Goal: Task Accomplishment & Management: Manage account settings

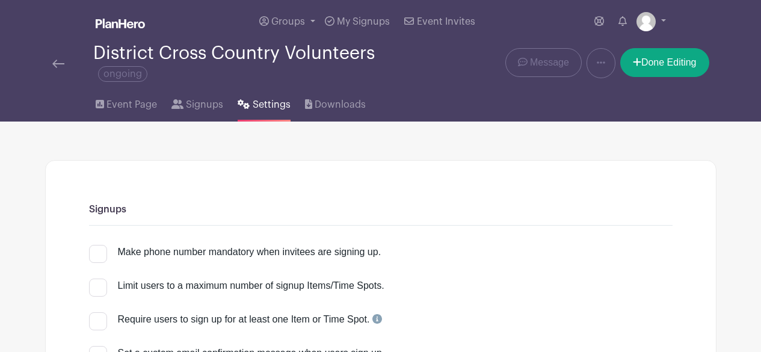
select select "24"
click at [135, 97] on span "Event Page" at bounding box center [131, 104] width 51 height 14
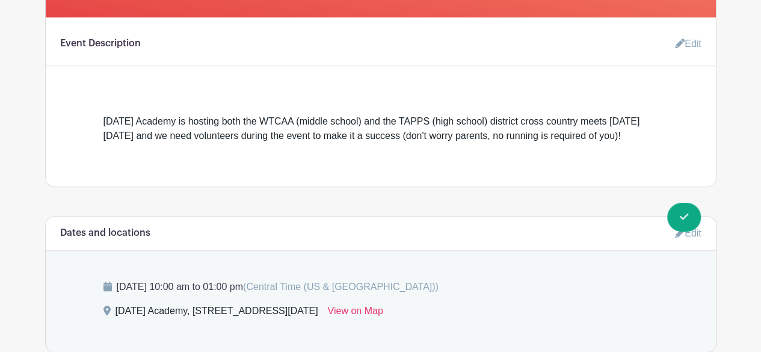
scroll to position [361, 0]
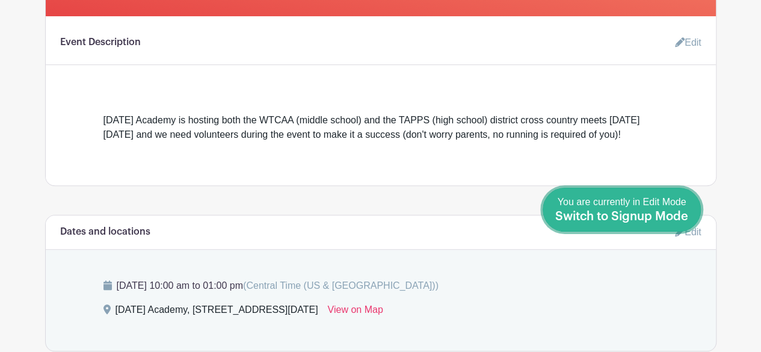
click at [692, 215] on link "Done Editing You are currently in Edit Mode Switch to Signup Mode" at bounding box center [622, 210] width 158 height 44
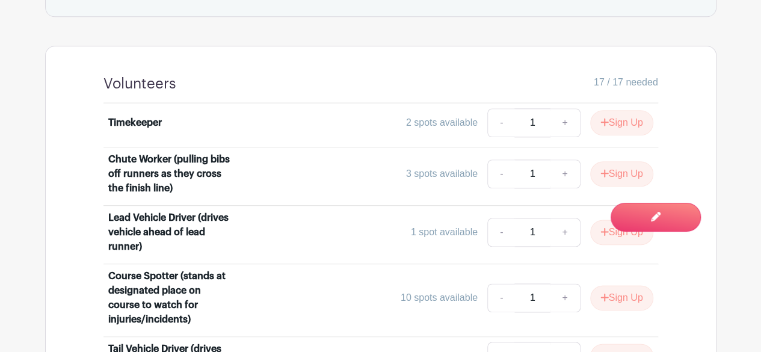
scroll to position [662, 0]
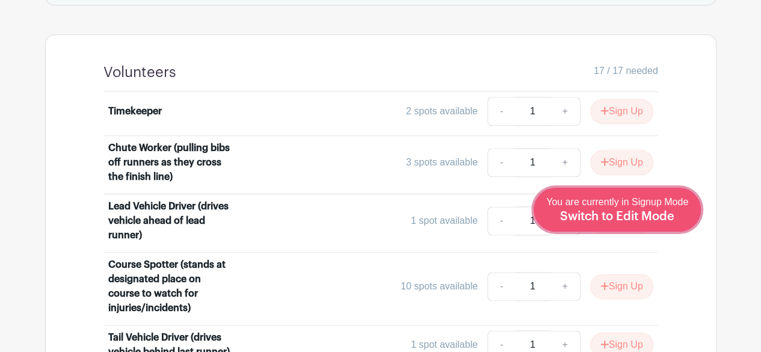
click at [645, 211] on span "Switch to Edit Mode" at bounding box center [617, 217] width 114 height 12
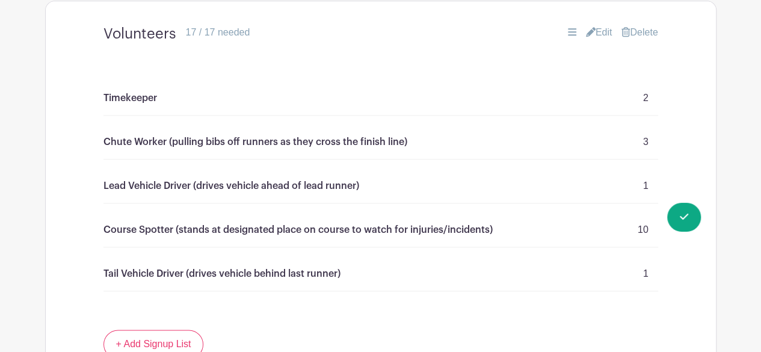
scroll to position [722, 0]
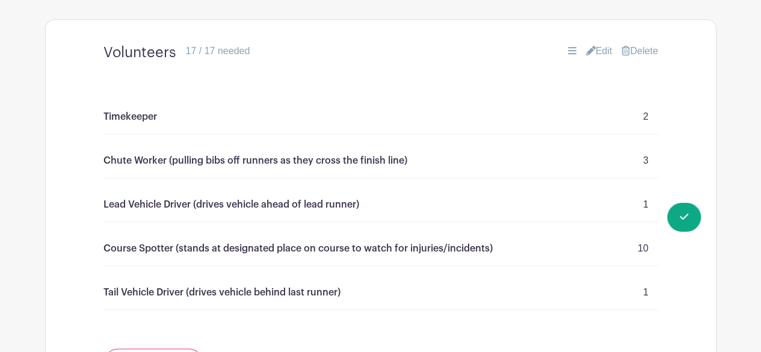
click at [599, 58] on link "Edit" at bounding box center [599, 51] width 26 height 14
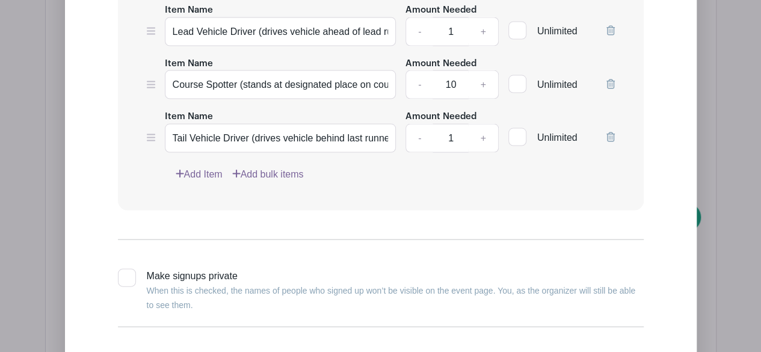
click at [203, 182] on link "Add Item" at bounding box center [199, 174] width 47 height 14
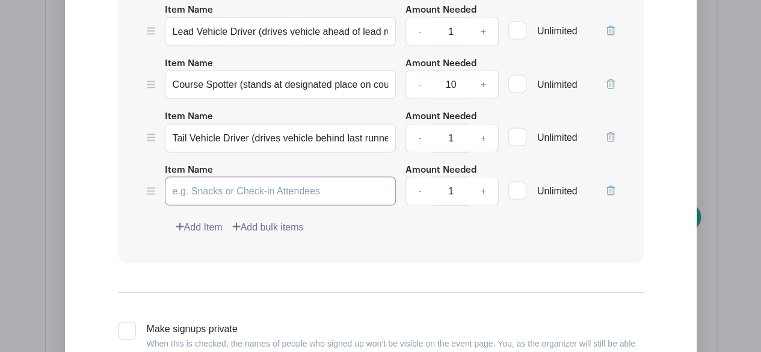
click at [306, 206] on input "Item Name" at bounding box center [281, 191] width 232 height 29
type input "Concessions Attendant (selling water and snacks, cash only)"
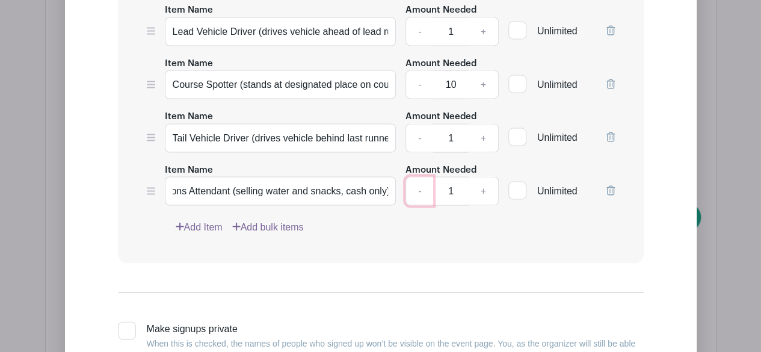
scroll to position [0, 0]
click at [467, 232] on div "Add Item Add bulk items" at bounding box center [395, 227] width 439 height 14
click at [85, 156] on div "Edit Simple Signup List List Name Volunteers List Items Item Name Timekeeper Am…" at bounding box center [381, 79] width 612 height 748
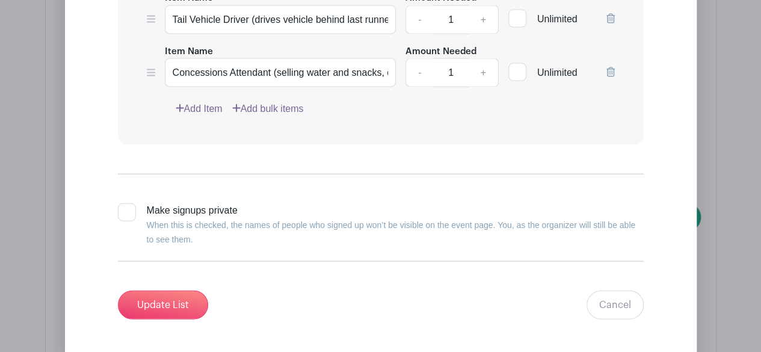
scroll to position [1324, 0]
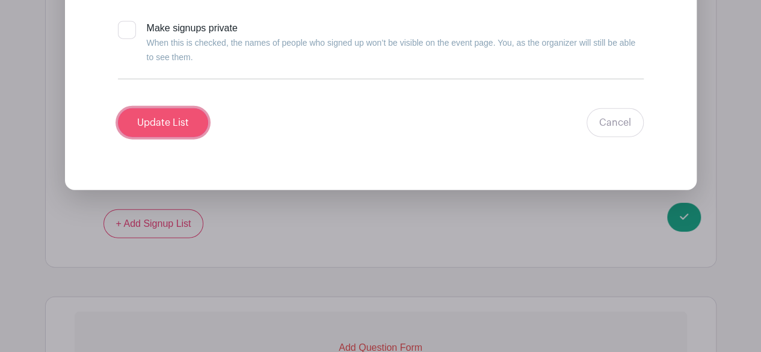
click at [185, 129] on input "Update List" at bounding box center [163, 122] width 90 height 29
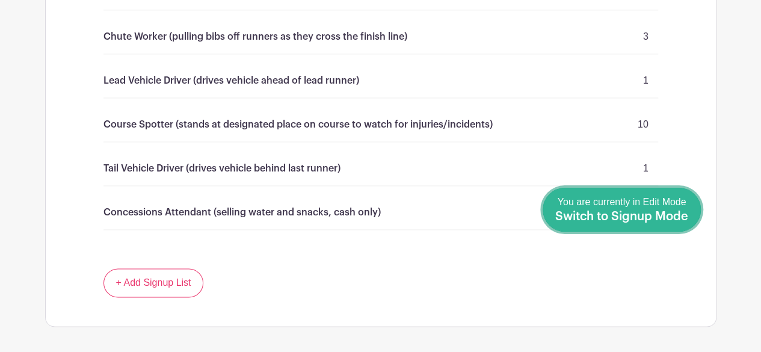
click at [689, 217] on link "Done Editing You are currently in Edit Mode Switch to Signup Mode" at bounding box center [622, 210] width 158 height 44
